Goal: Obtain resource: Obtain resource

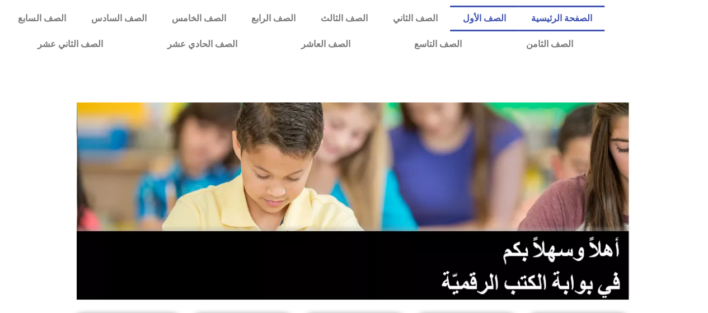
click at [486, 20] on link "الصف الأول" at bounding box center [484, 19] width 68 height 26
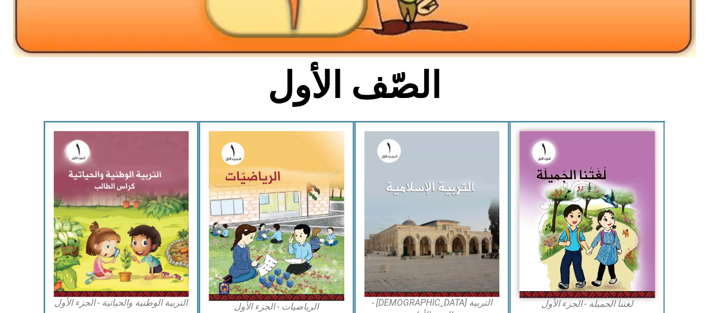
scroll to position [281, 0]
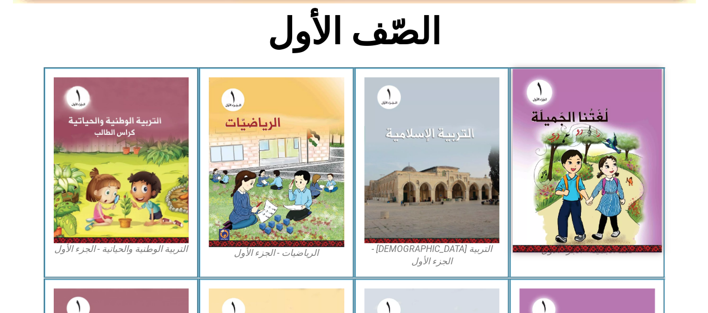
click at [542, 185] on img at bounding box center [587, 161] width 149 height 184
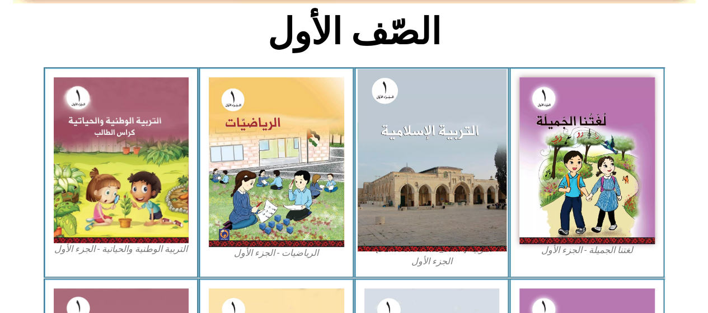
click at [428, 169] on img at bounding box center [431, 160] width 149 height 182
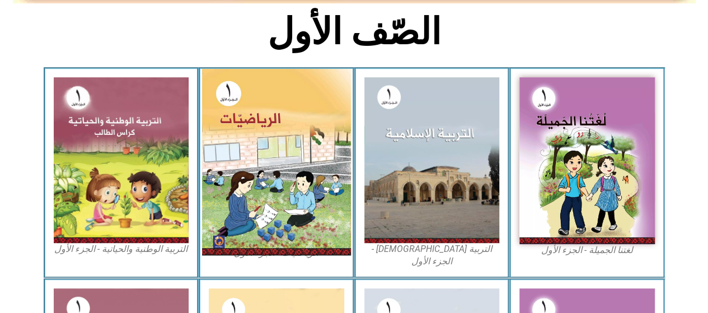
click at [277, 181] on img at bounding box center [276, 162] width 149 height 187
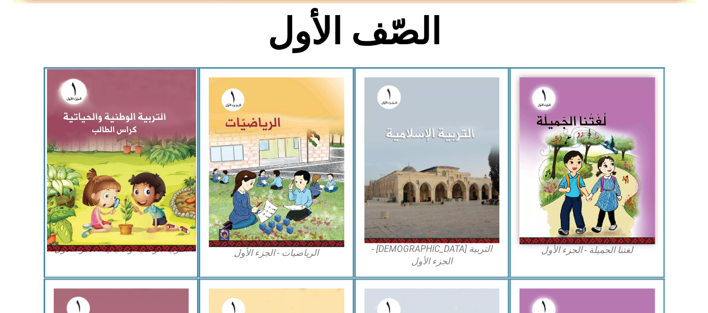
click at [121, 170] on img at bounding box center [120, 160] width 149 height 182
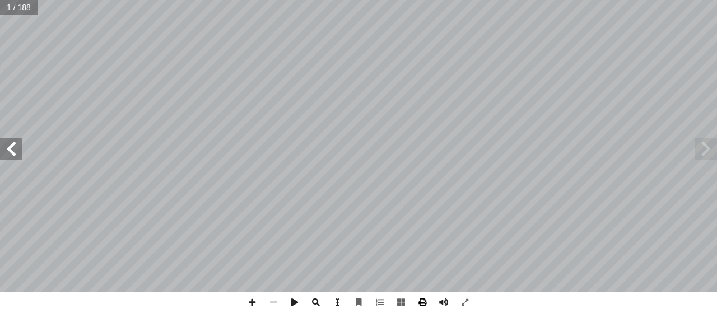
click at [421, 300] on span at bounding box center [422, 302] width 21 height 21
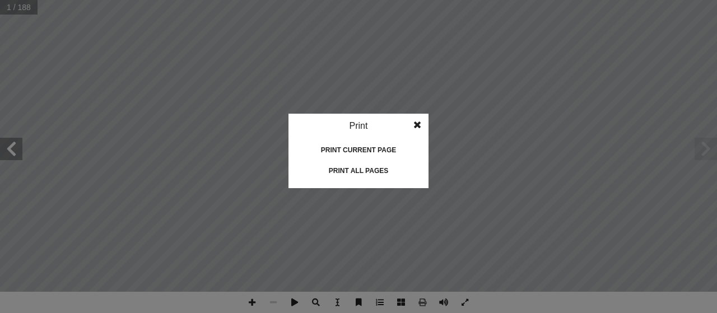
click at [365, 172] on div "Print all pages" at bounding box center [358, 171] width 112 height 18
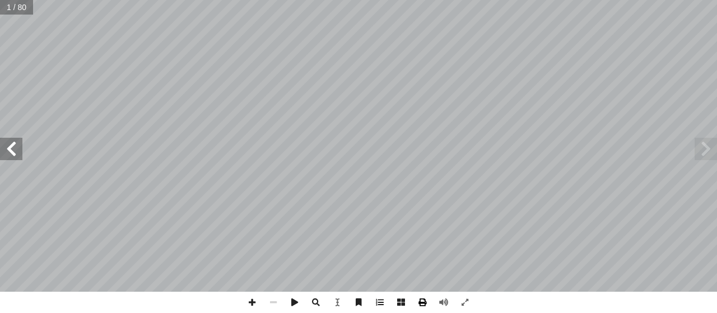
click at [421, 302] on span at bounding box center [422, 302] width 21 height 21
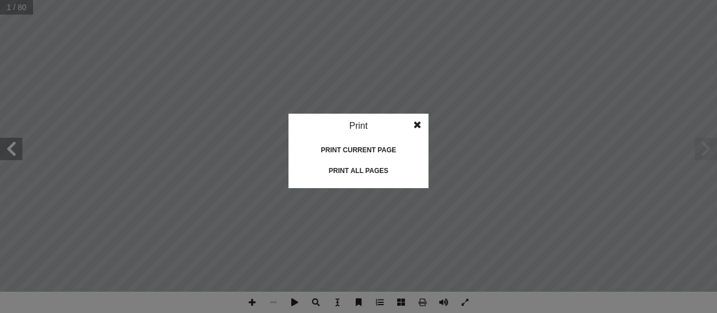
click at [359, 172] on div "Print all pages" at bounding box center [358, 171] width 112 height 18
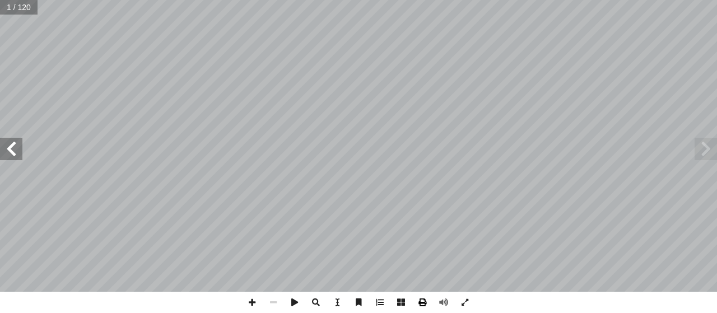
click at [431, 300] on span at bounding box center [422, 302] width 21 height 21
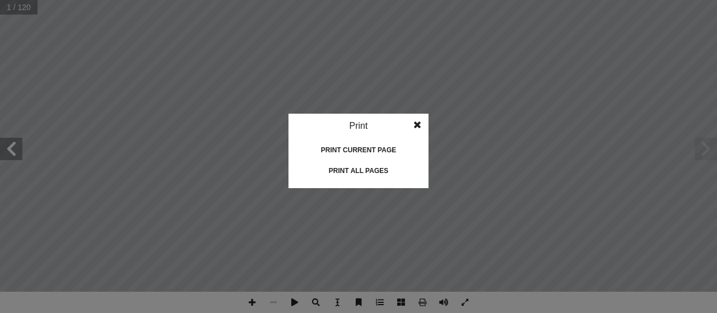
click at [362, 172] on div "Print all pages" at bounding box center [358, 171] width 112 height 18
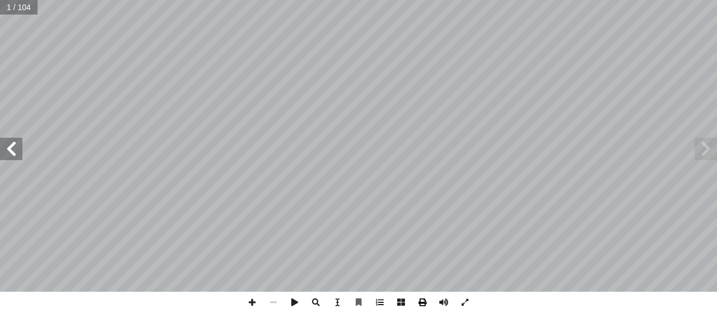
click at [423, 306] on span at bounding box center [422, 302] width 21 height 21
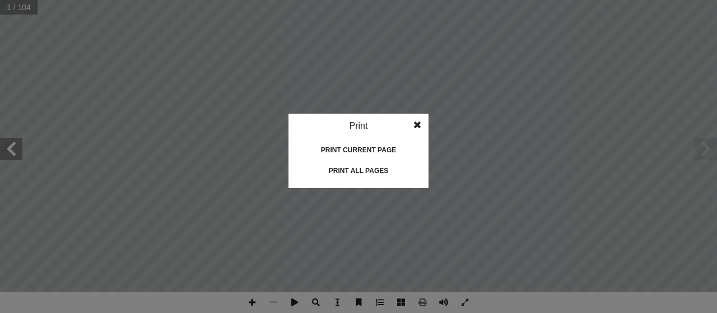
click at [366, 169] on div "Print all pages" at bounding box center [358, 171] width 112 height 18
